Goal: Transaction & Acquisition: Purchase product/service

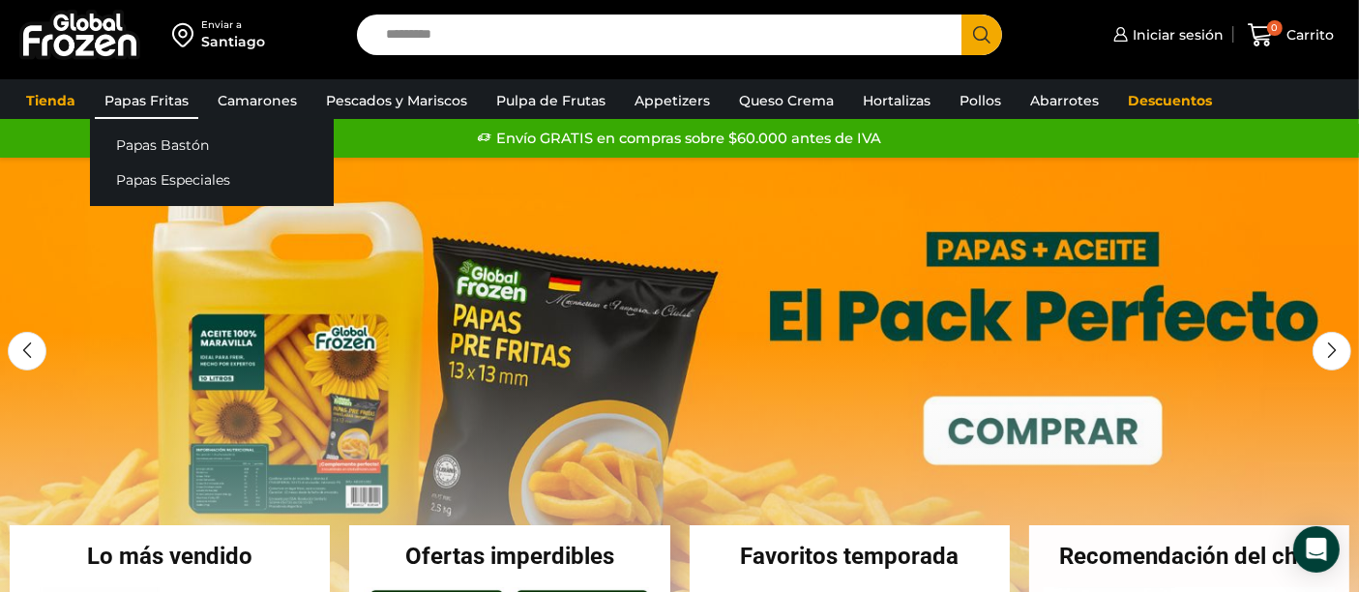
click at [171, 95] on link "Papas Fritas" at bounding box center [146, 100] width 103 height 37
click at [159, 106] on link "Papas Fritas" at bounding box center [146, 100] width 103 height 37
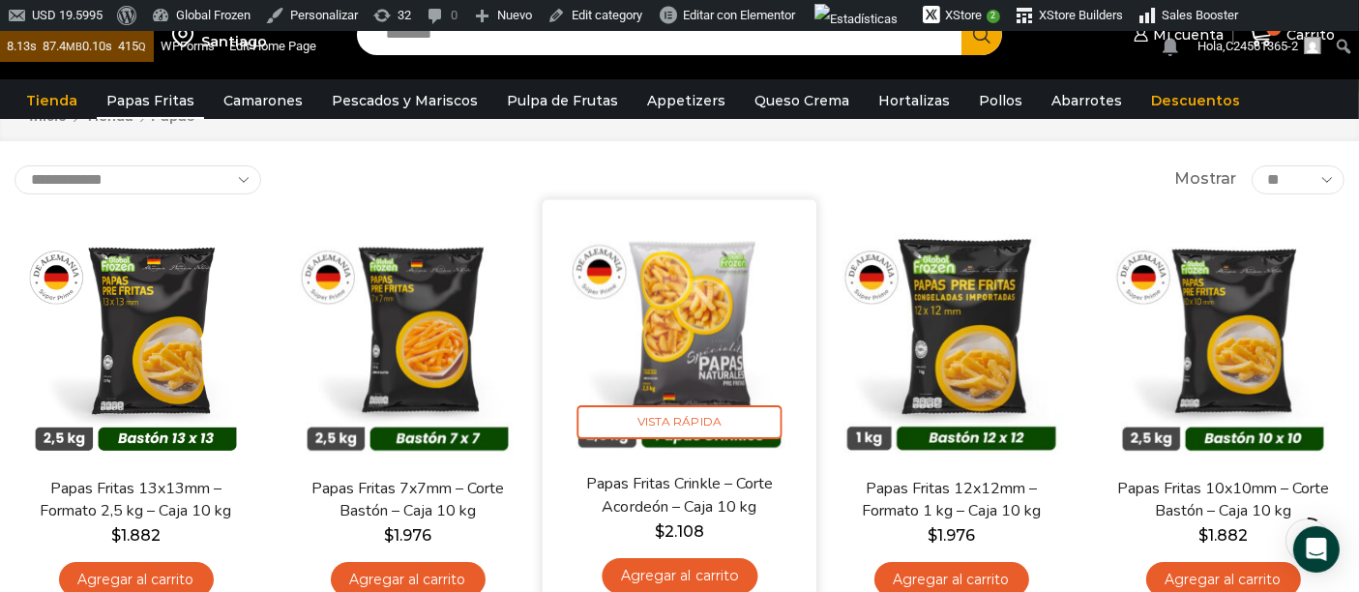
scroll to position [215, 0]
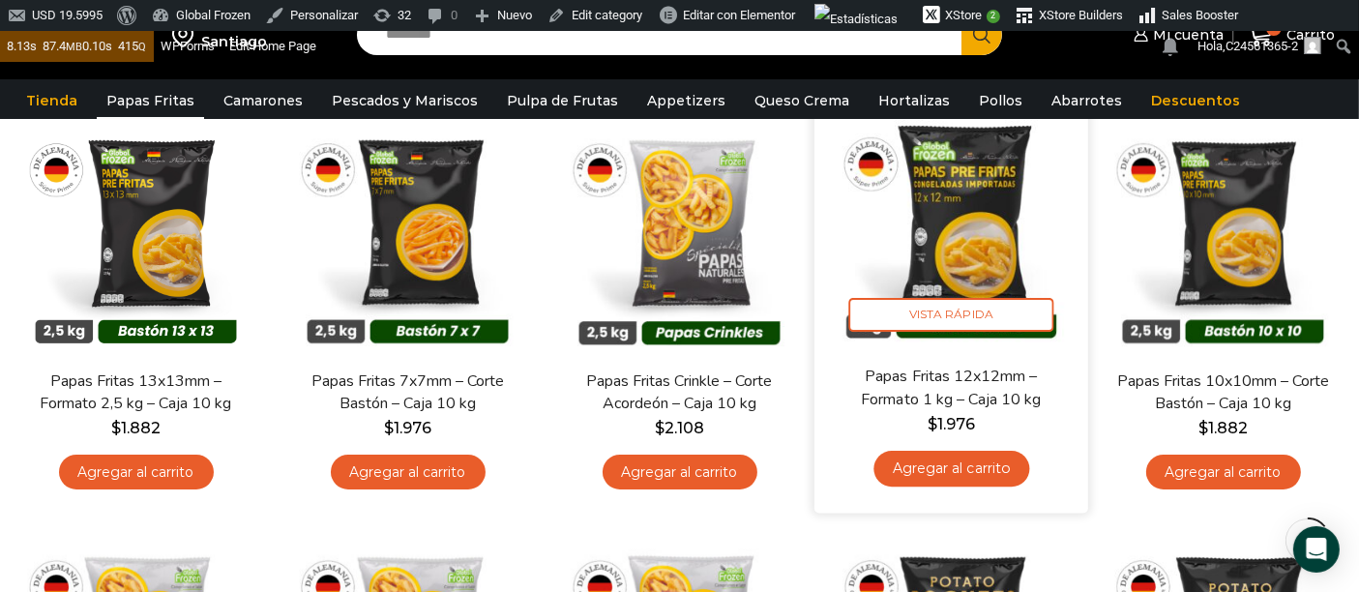
click at [986, 233] on img at bounding box center [951, 228] width 245 height 245
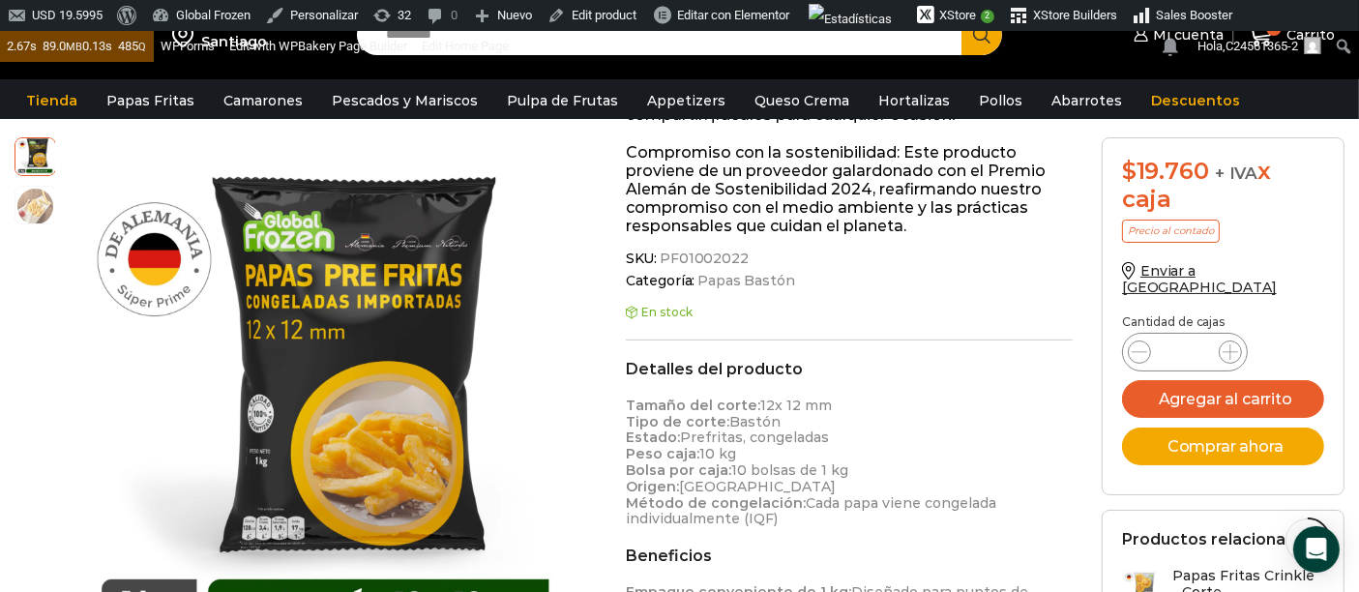
scroll to position [716, 0]
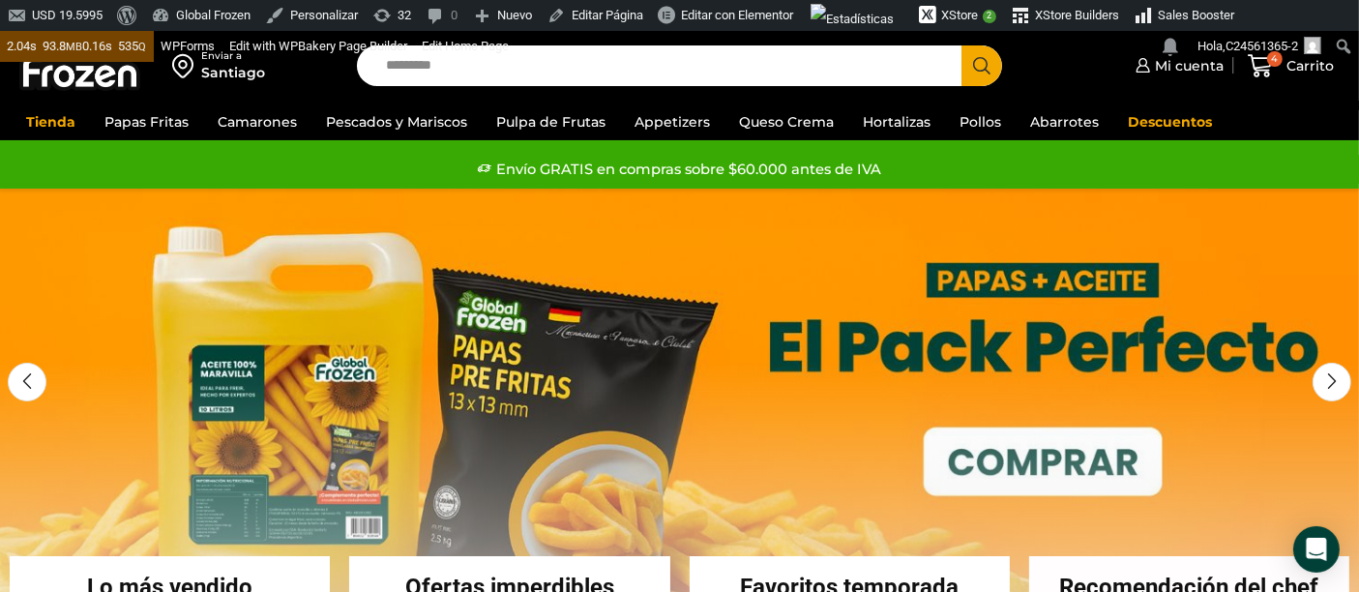
click at [602, 75] on input "Search input" at bounding box center [664, 65] width 576 height 41
click at [961, 45] on button "Search" at bounding box center [981, 65] width 41 height 41
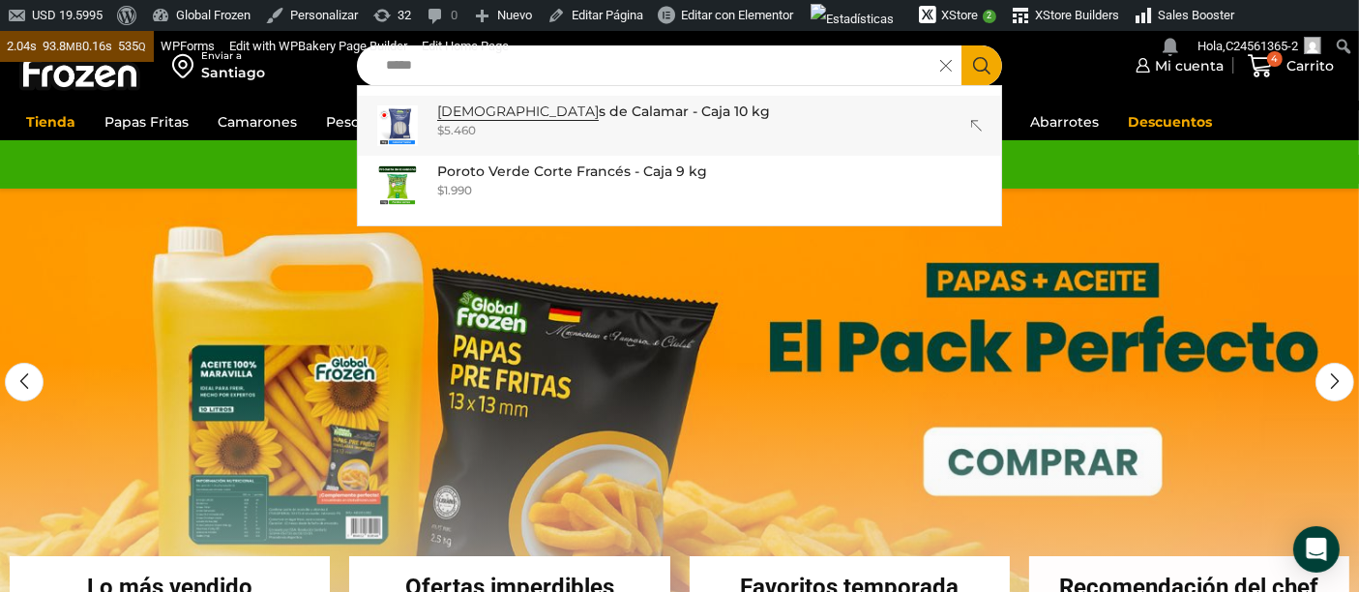
click at [533, 111] on p "Vaina s de Calamar - Caja 10 kg" at bounding box center [603, 111] width 333 height 21
type input "**********"
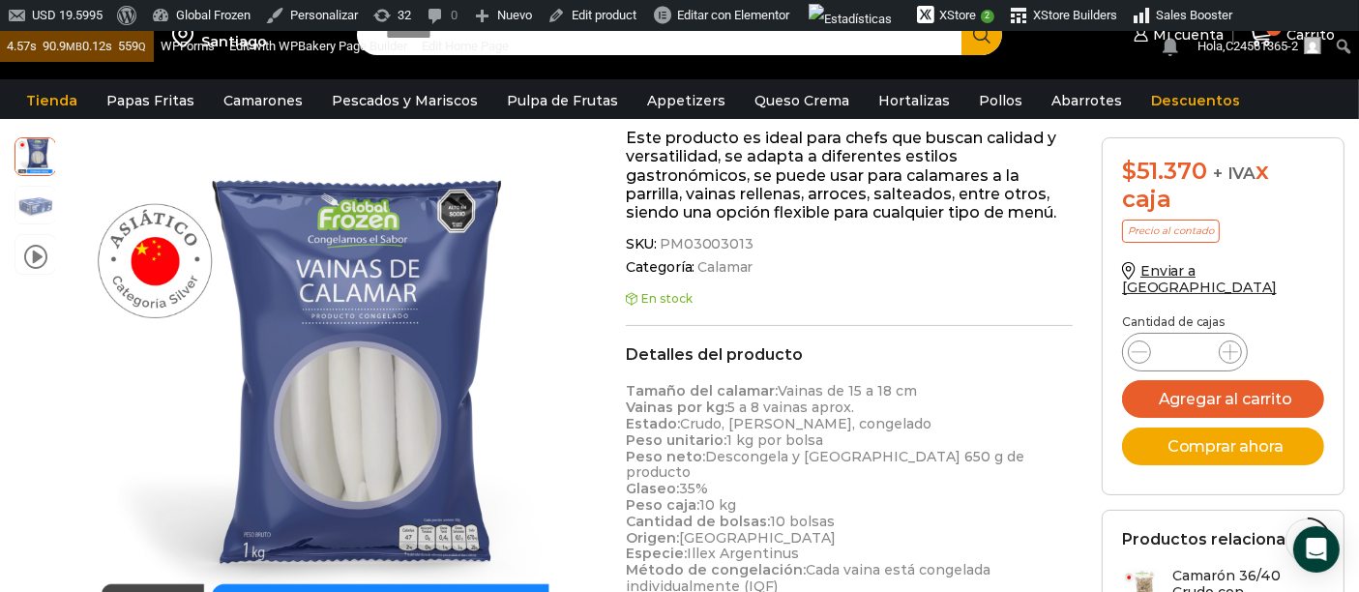
scroll to position [537, 0]
